Goal: Transaction & Acquisition: Purchase product/service

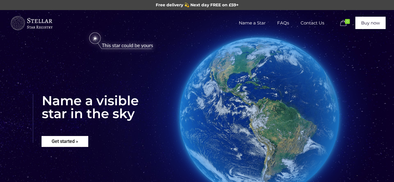
click at [71, 144] on rs-layer "Get started »" at bounding box center [65, 141] width 47 height 11
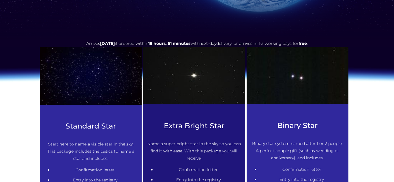
scroll to position [235, 0]
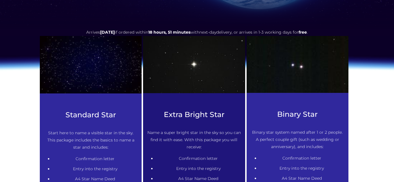
click at [71, 144] on p "Start here to name a visible star in the sky. This package includes the basics …" at bounding box center [91, 141] width 94 height 22
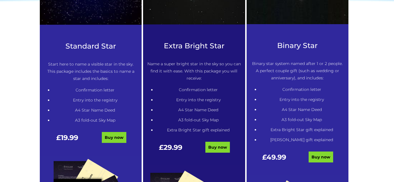
scroll to position [304, 0]
click at [118, 141] on link "Buy now" at bounding box center [114, 137] width 25 height 11
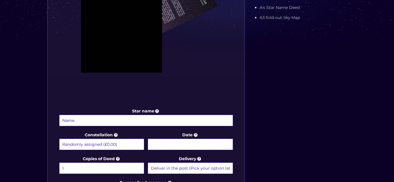
scroll to position [208, 0]
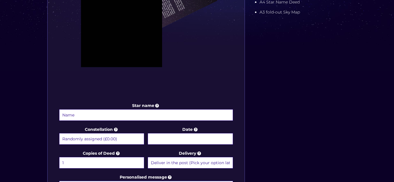
click at [86, 113] on input "Star name" at bounding box center [146, 116] width 174 height 12
type input "k"
type input "[PERSON_NAME]"
click at [154, 144] on input "Date" at bounding box center [190, 139] width 85 height 12
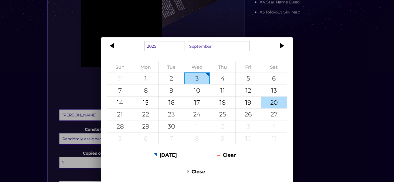
click at [273, 103] on div "20" at bounding box center [273, 103] width 25 height 12
type input "[DATE]"
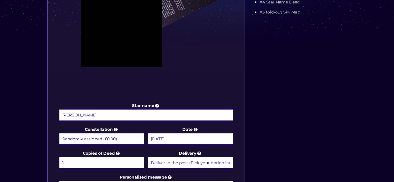
click at [180, 164] on select "Deliver in the post (Pick your option later) Deliver in the post and by Email (…" at bounding box center [190, 163] width 85 height 12
select select "Deliver in the post and by Email (within 1 hour) (+£4.99)"
click at [194, 176] on label "Personalised message" at bounding box center [146, 184] width 174 height 20
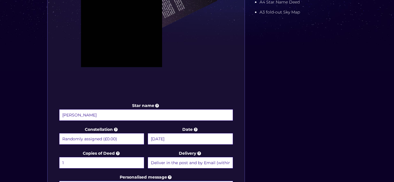
scroll to position [218, 0]
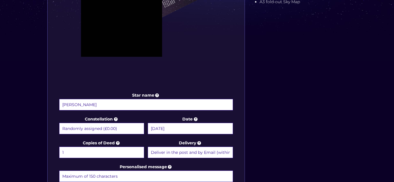
click at [307, 87] on div "Star name [PERSON_NAME] Star name two (Optional) Constellation Randomly assigne…" at bounding box center [197, 69] width 306 height 368
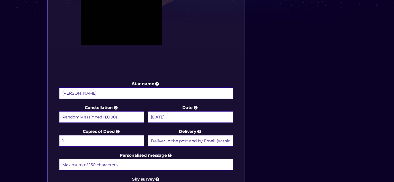
scroll to position [253, 0]
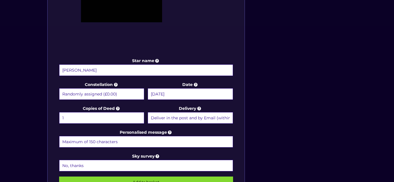
click at [199, 139] on input "Personalised message" at bounding box center [146, 142] width 174 height 12
paste input "This star is dedicated to [PERSON_NAME], a beautiful soul who brought warmth, c…"
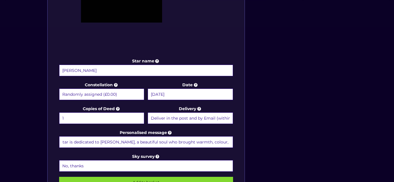
click at [129, 140] on input "This star is dedicated to [PERSON_NAME], a beautiful soul who brought warmth, c…" at bounding box center [146, 143] width 174 height 12
type input "This star is dedicated to [PERSON_NAME], a beautiful soul who brought warmth, c…"
click at [264, 108] on div "Star name [PERSON_NAME] Star name two (Optional) Constellation Randomly assigne…" at bounding box center [197, 34] width 306 height 368
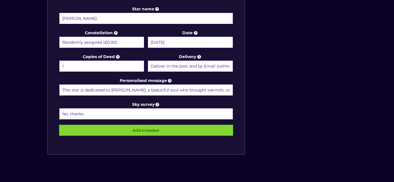
scroll to position [310, 0]
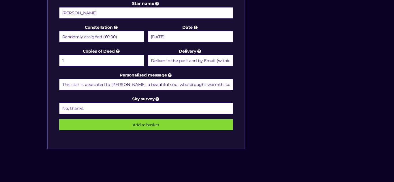
click at [137, 123] on input "Add to basket" at bounding box center [146, 125] width 174 height 11
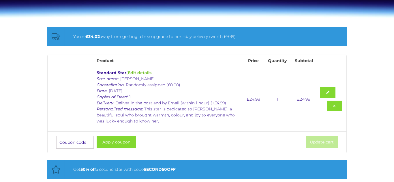
scroll to position [92, 0]
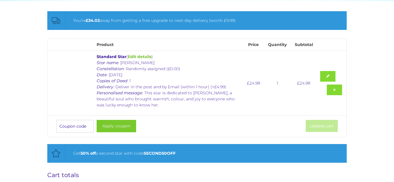
click at [110, 129] on button "Apply coupon" at bounding box center [116, 126] width 39 height 12
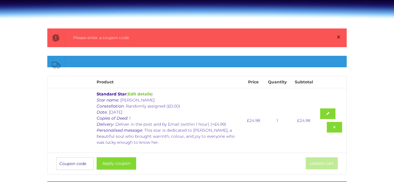
scroll to position [75, 0]
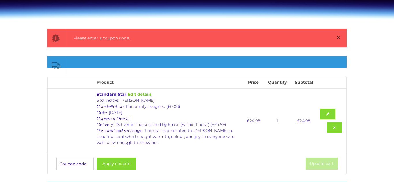
click at [63, 168] on input "Coupon:" at bounding box center [74, 164] width 37 height 13
type input "F"
type input "GIV10"
click at [97, 158] on button "Apply coupon" at bounding box center [116, 164] width 39 height 12
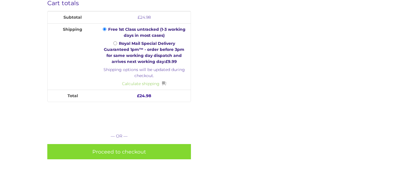
scroll to position [294, 0]
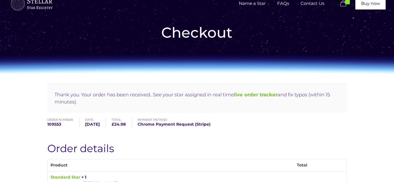
scroll to position [12, 0]
